Goal: Task Accomplishment & Management: Complete application form

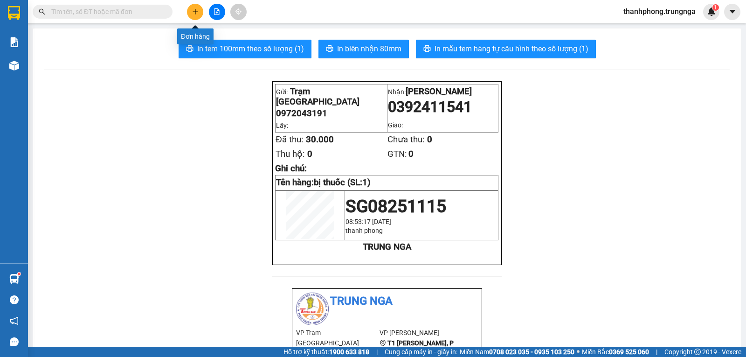
click at [190, 12] on button at bounding box center [195, 12] width 16 height 16
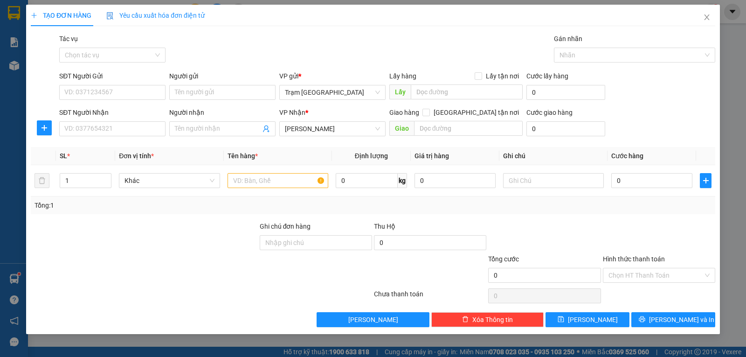
click at [112, 121] on div "SĐT Người Nhận" at bounding box center [112, 114] width 106 height 14
click at [112, 131] on input "SĐT Người Nhận" at bounding box center [112, 128] width 106 height 15
type input "0987290853"
click at [133, 90] on input "SĐT Người Gửi" at bounding box center [112, 92] width 106 height 15
type input "0907396262"
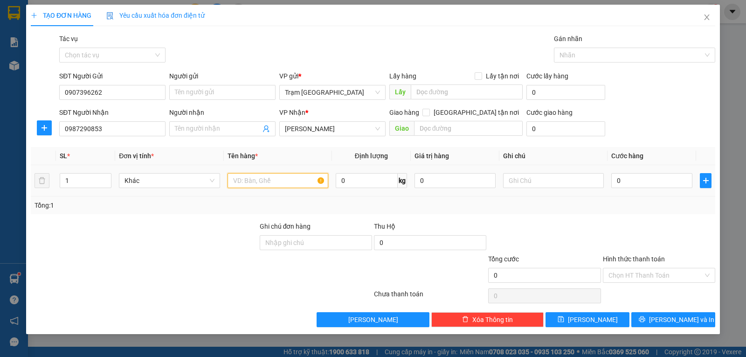
click at [292, 177] on input "text" at bounding box center [278, 180] width 101 height 15
type input "thung"
click at [649, 179] on input "0" at bounding box center [651, 180] width 81 height 15
type input "005"
type input "5"
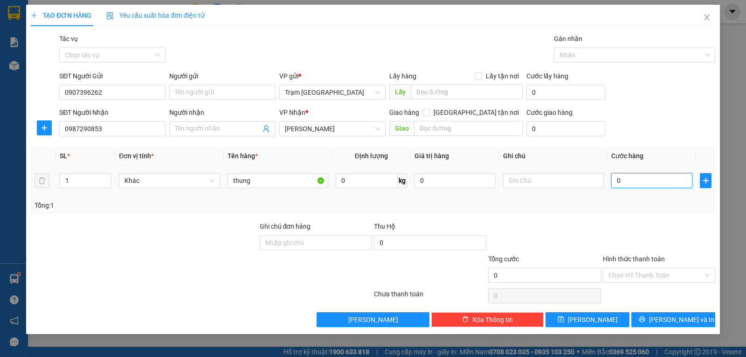
type input "5"
type input "0.050"
type input "50"
click at [647, 219] on div "Transit Pickup Surcharge Ids Transit Deliver Surcharge Ids Transit Deliver Surc…" at bounding box center [373, 180] width 684 height 293
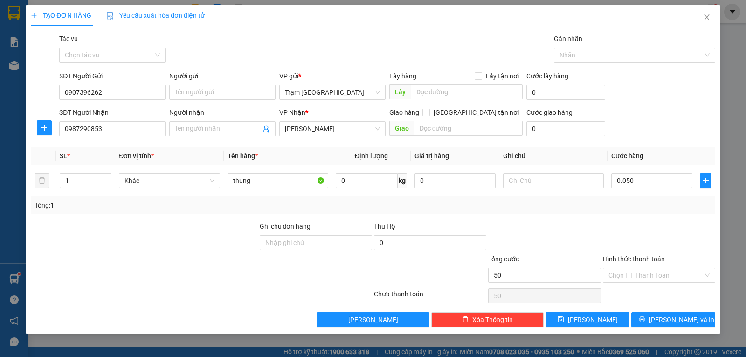
type input "50.000"
click at [669, 317] on span "[PERSON_NAME] và In" at bounding box center [681, 319] width 65 height 10
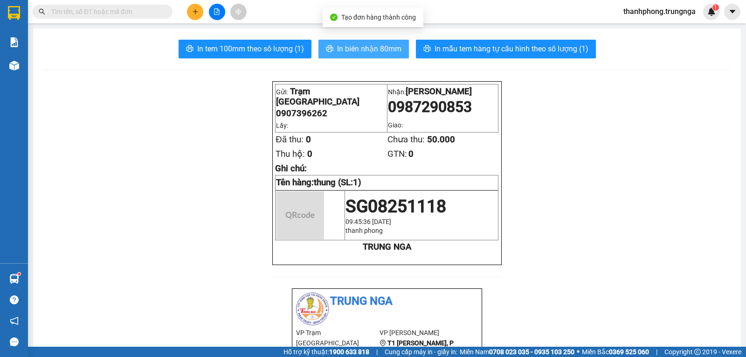
drag, startPoint x: 350, startPoint y: 44, endPoint x: 361, endPoint y: 60, distance: 19.7
click at [350, 44] on span "In biên nhận 80mm" at bounding box center [369, 49] width 64 height 12
